Goal: Transaction & Acquisition: Subscribe to service/newsletter

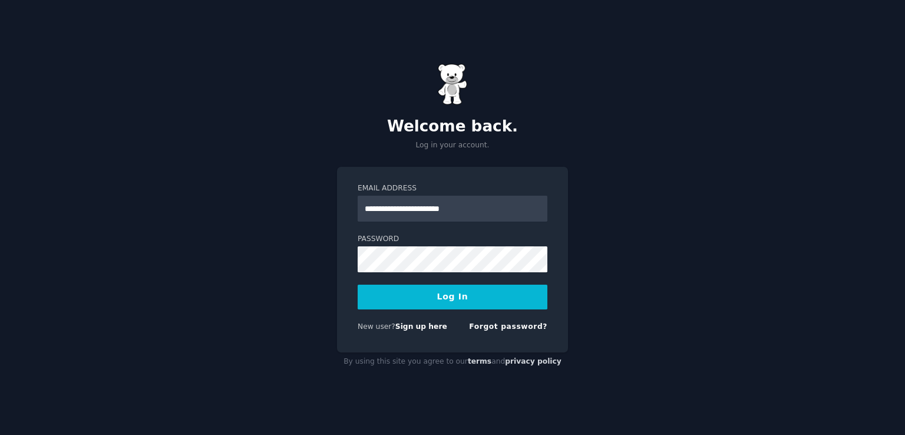
drag, startPoint x: 0, startPoint y: 0, endPoint x: 389, endPoint y: 301, distance: 491.6
click at [389, 301] on button "Log In" at bounding box center [452, 296] width 190 height 25
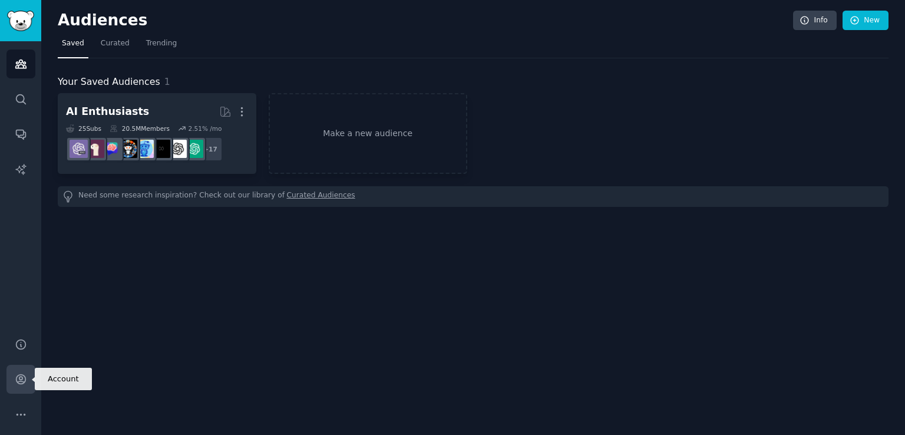
click at [15, 392] on link "Account" at bounding box center [20, 379] width 29 height 29
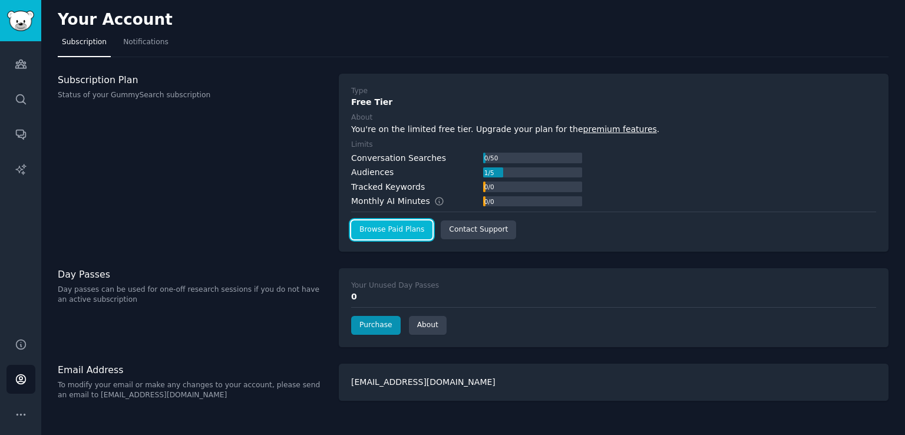
click at [390, 224] on link "Browse Paid Plans" at bounding box center [391, 229] width 81 height 19
click at [382, 224] on link "Browse Paid Plans" at bounding box center [391, 229] width 81 height 19
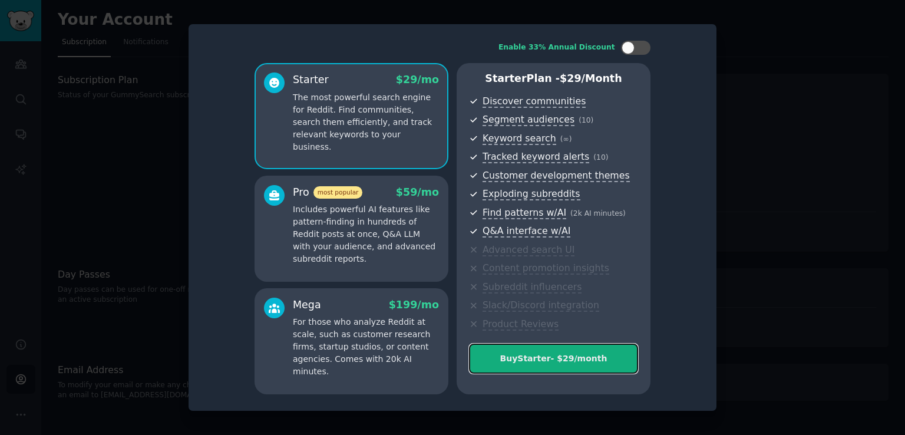
click at [526, 344] on button "Buy Starter - $ 29 /month" at bounding box center [553, 358] width 169 height 30
